Goal: Complete application form

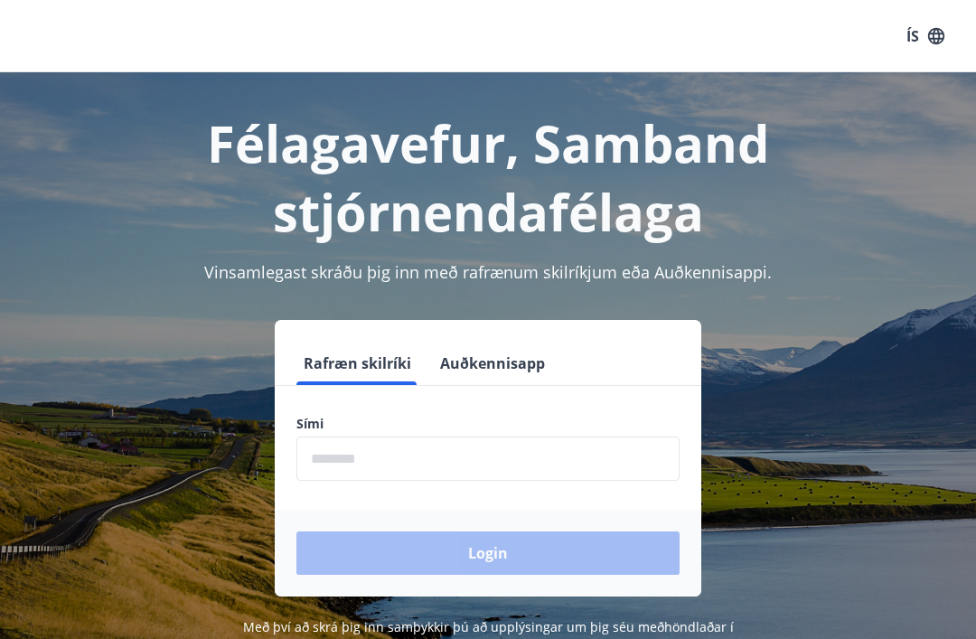
click at [333, 458] on input "phone" at bounding box center [488, 459] width 383 height 44
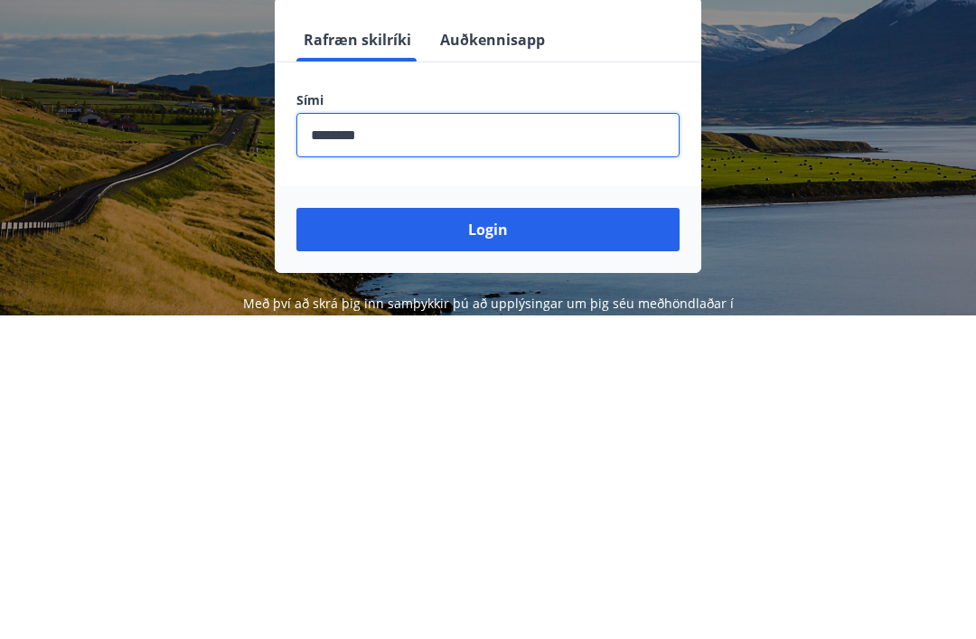
type input "********"
click at [503, 532] on button "Login" at bounding box center [488, 553] width 383 height 43
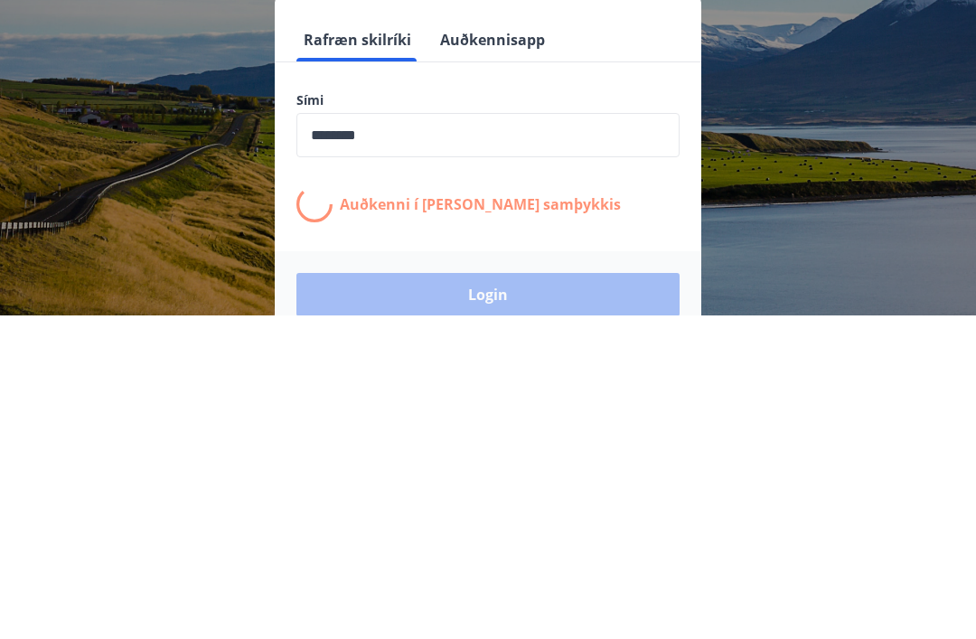
scroll to position [282, 0]
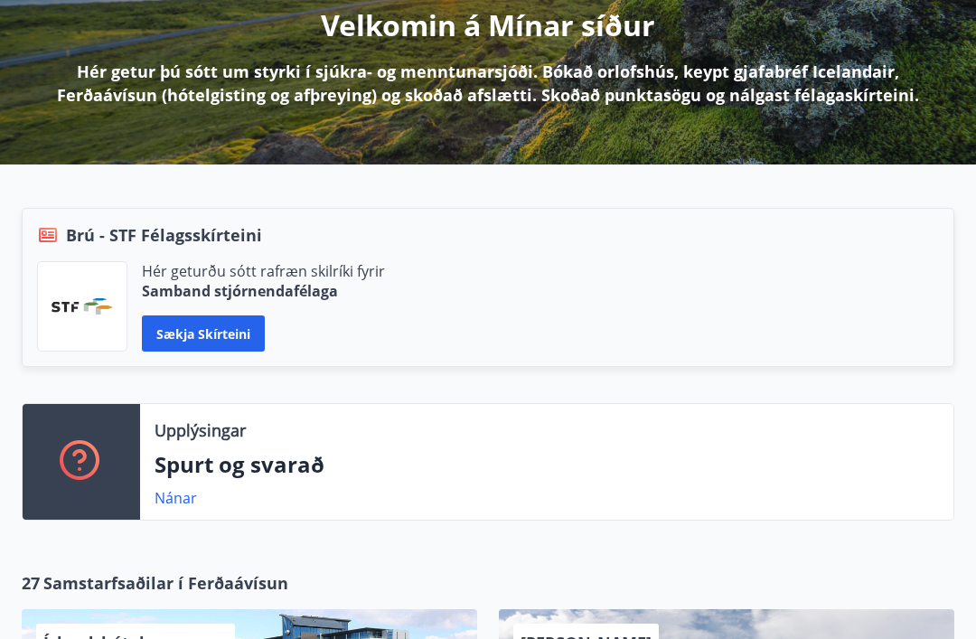
scroll to position [240, 0]
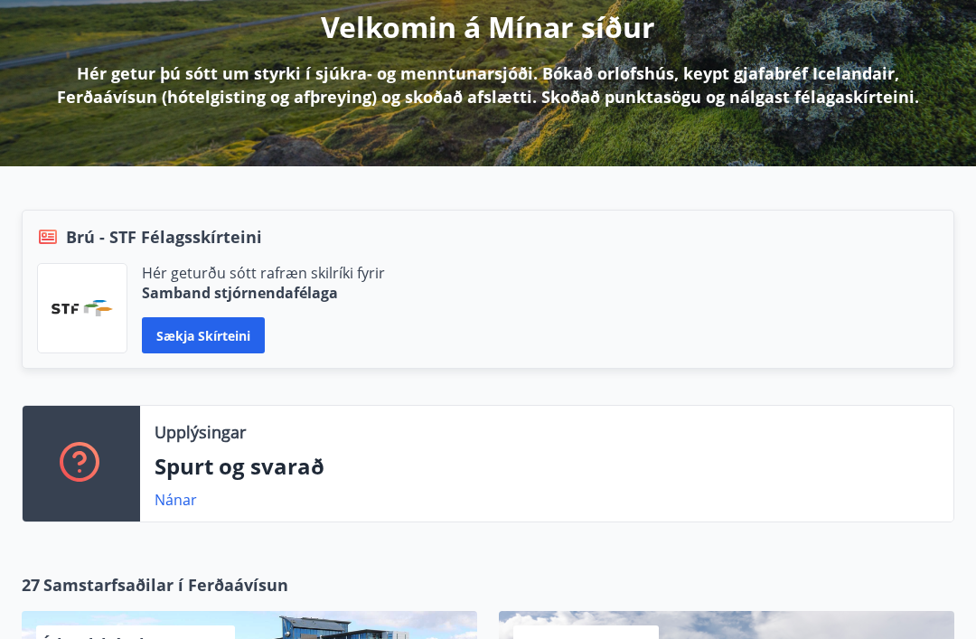
click at [84, 453] on icon at bounding box center [79, 458] width 14 height 14
click at [118, 478] on div at bounding box center [82, 464] width 118 height 116
click at [117, 477] on div at bounding box center [82, 464] width 118 height 116
click at [775, 491] on div "Nánar" at bounding box center [547, 500] width 785 height 22
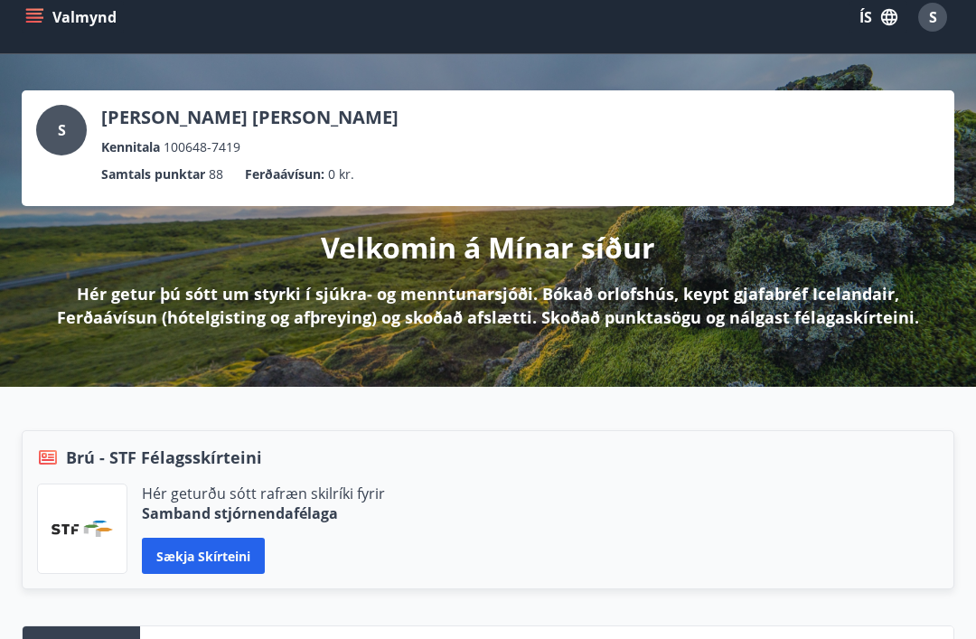
scroll to position [0, 0]
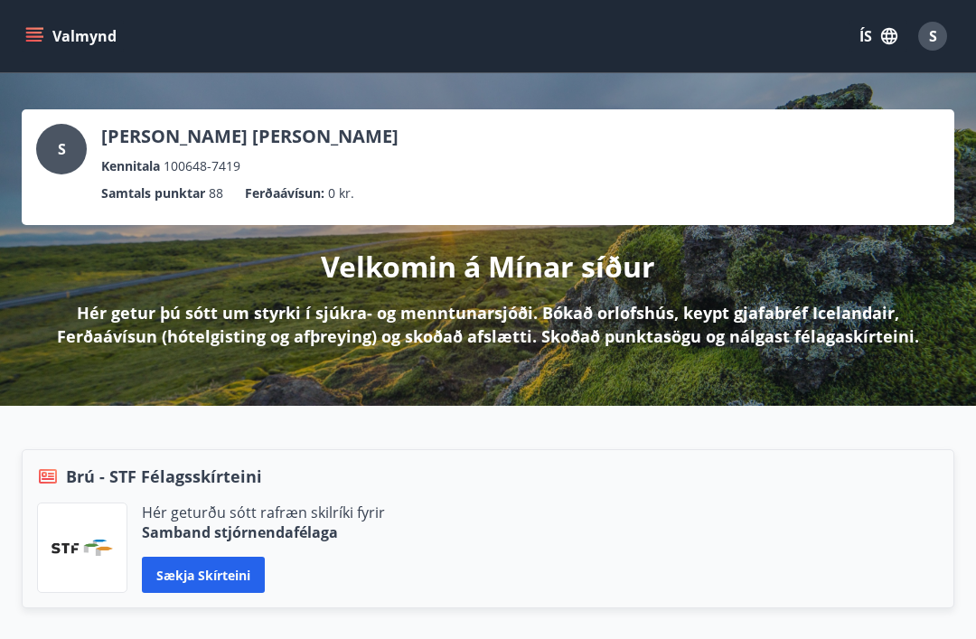
click at [34, 30] on icon "menu" at bounding box center [34, 36] width 18 height 18
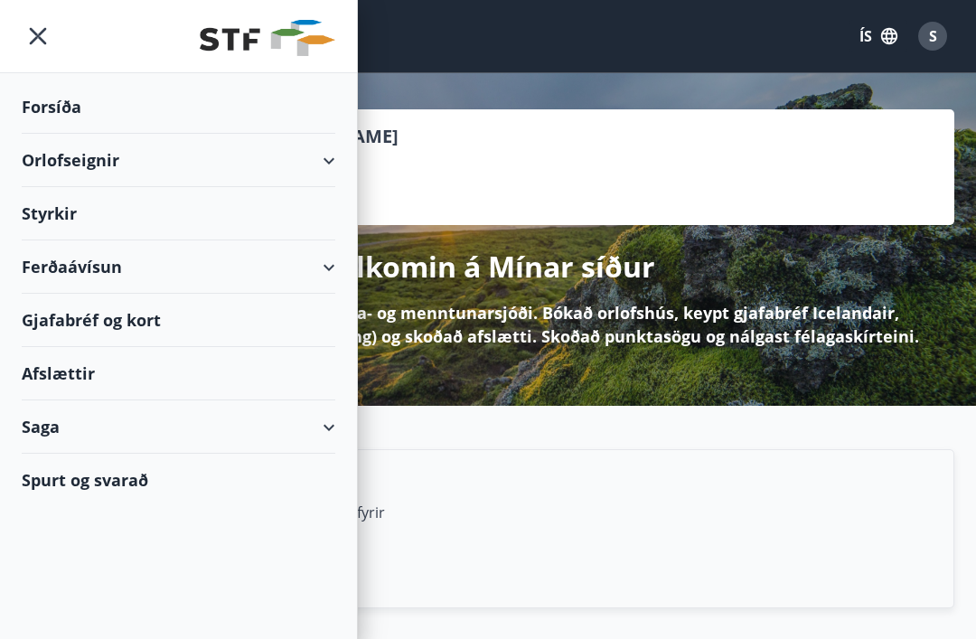
click at [49, 215] on div "Styrkir" at bounding box center [179, 213] width 314 height 53
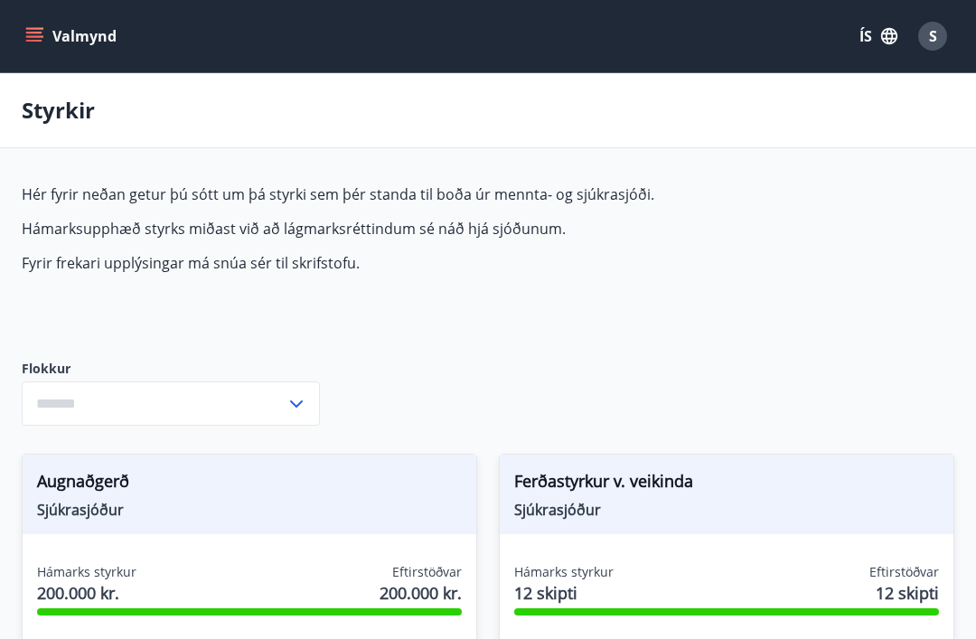
type input "***"
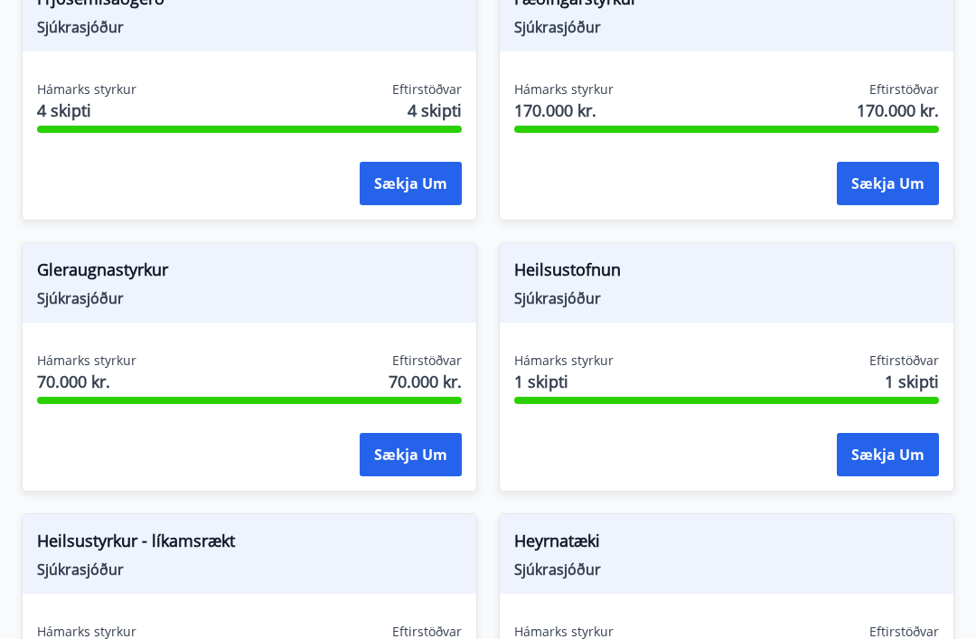
scroll to position [753, 0]
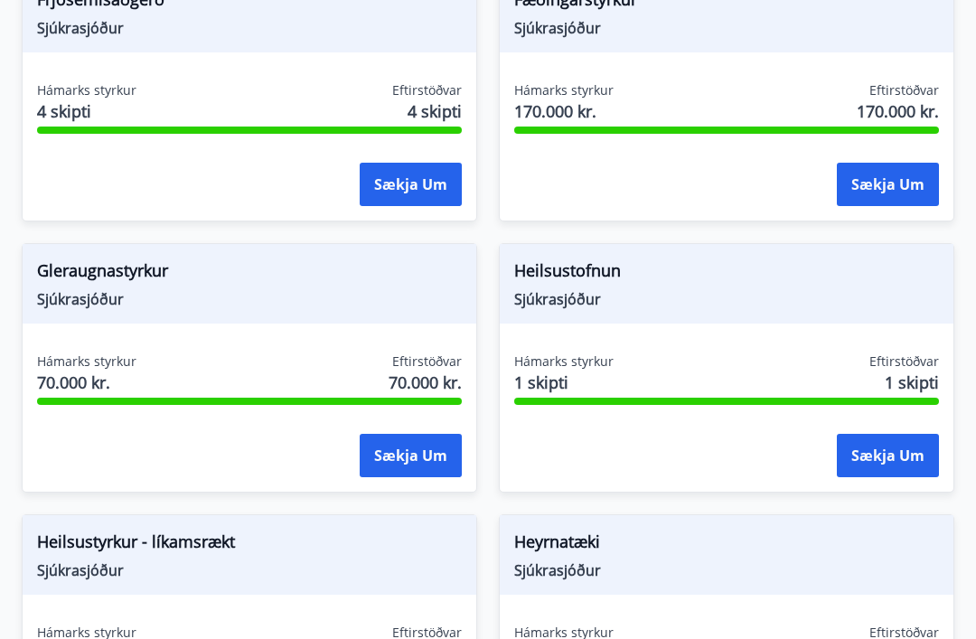
click at [412, 460] on button "Sækja um" at bounding box center [411, 455] width 102 height 43
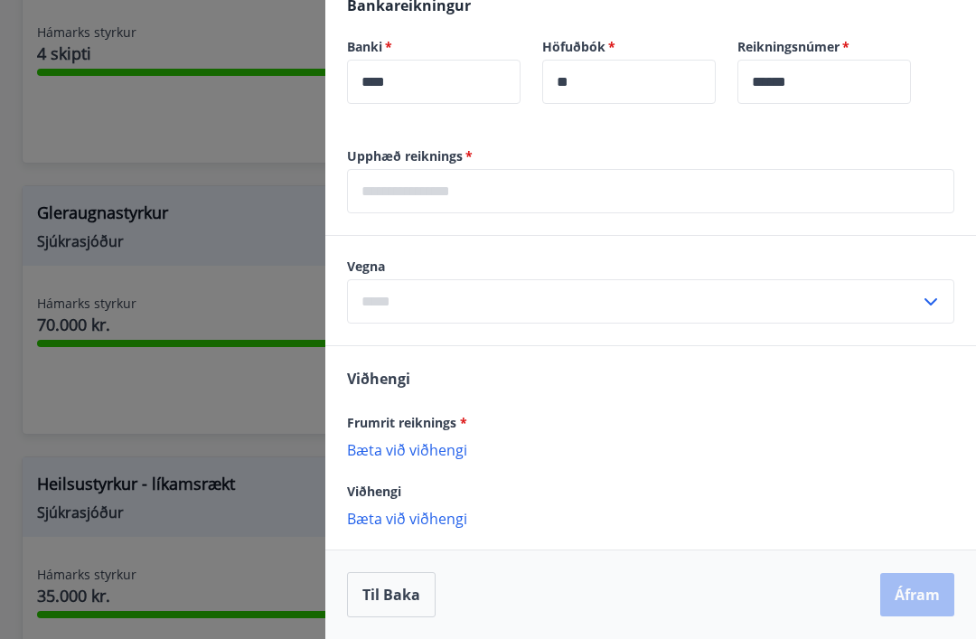
scroll to position [546, 0]
click at [920, 586] on div "Til baka Áfram" at bounding box center [650, 594] width 607 height 45
click at [924, 588] on div "Til baka Áfram" at bounding box center [650, 594] width 607 height 45
click at [434, 445] on p "Bæta við viðhengi" at bounding box center [650, 449] width 607 height 18
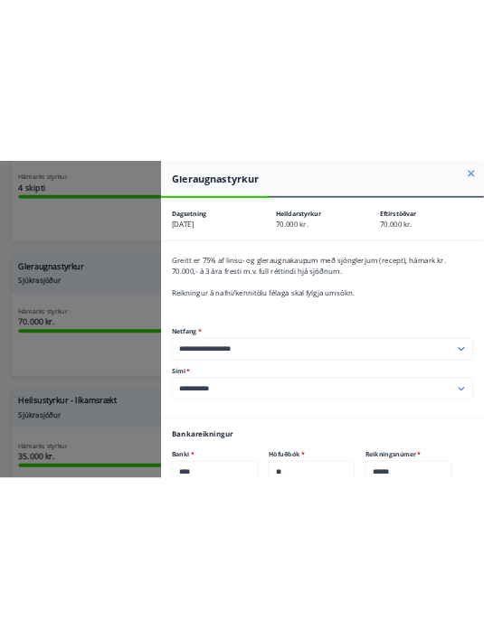
scroll to position [0, 0]
